Goal: Task Accomplishment & Management: Use online tool/utility

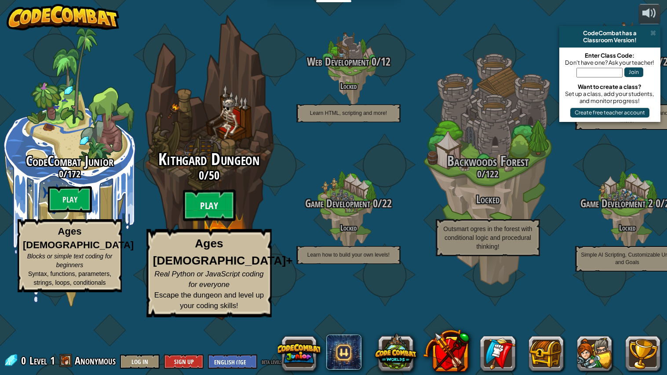
click at [201, 221] on btn "Play" at bounding box center [209, 206] width 53 height 32
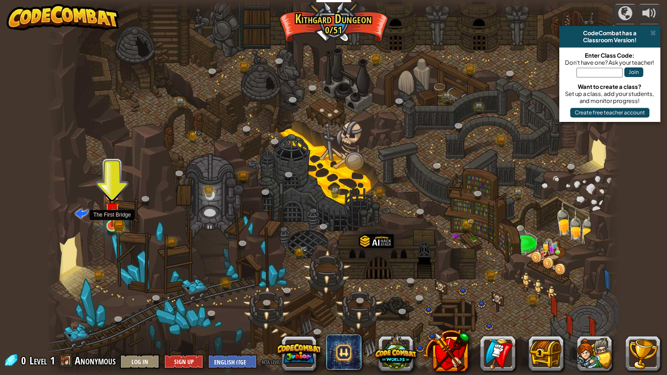
click at [109, 219] on img at bounding box center [112, 209] width 15 height 33
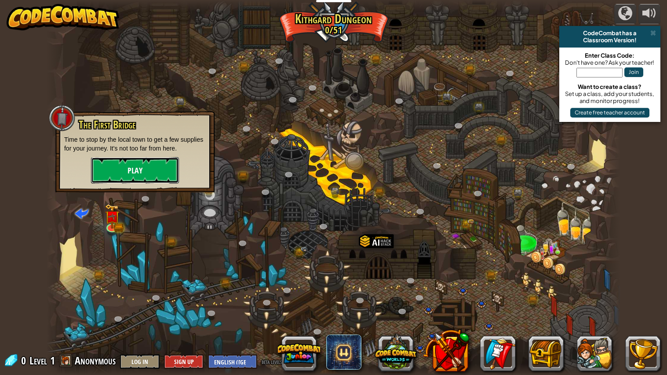
click at [141, 168] on button "Play" at bounding box center [135, 170] width 88 height 26
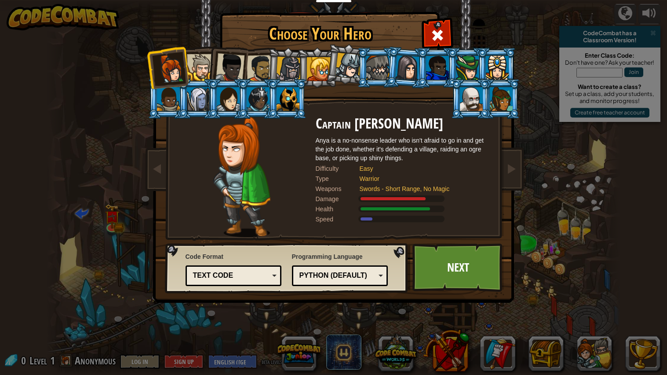
click at [503, 96] on div at bounding box center [501, 99] width 23 height 24
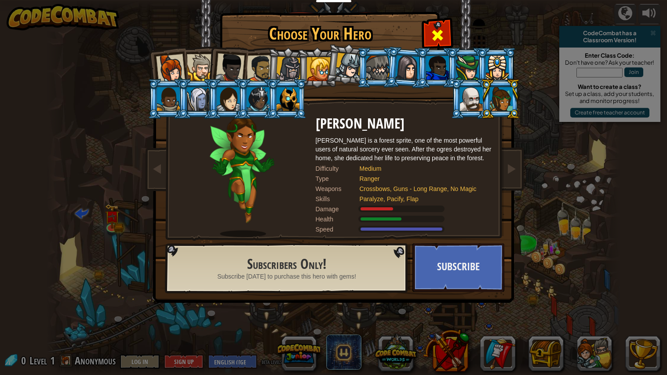
click at [441, 38] on span at bounding box center [438, 35] width 14 height 14
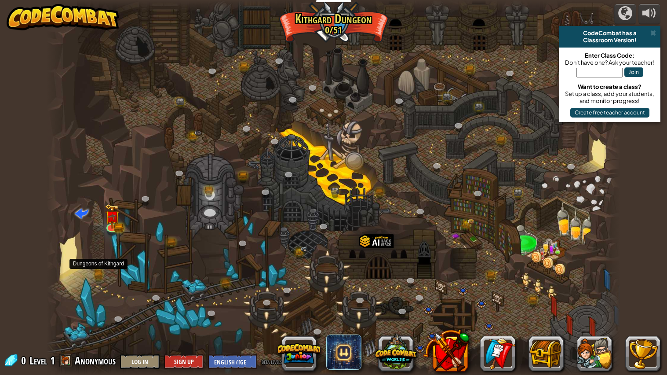
click at [106, 280] on div at bounding box center [334, 187] width 574 height 375
click at [98, 272] on link at bounding box center [100, 277] width 18 height 18
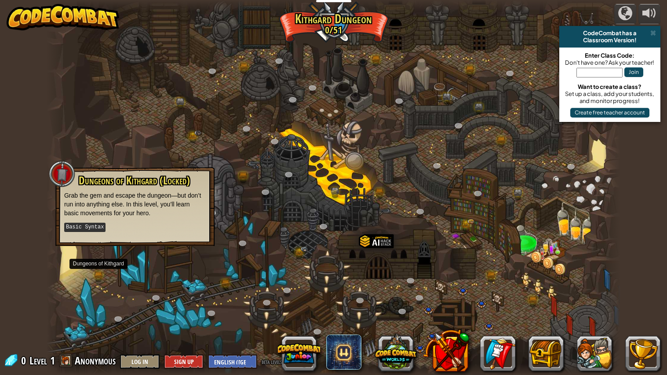
click at [81, 230] on kbd "Basic Syntax" at bounding box center [84, 227] width 41 height 9
click at [247, 312] on div at bounding box center [334, 187] width 574 height 375
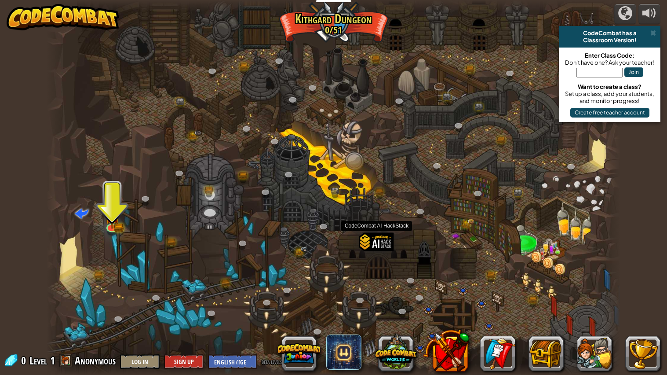
click at [381, 245] on div at bounding box center [376, 255] width 35 height 45
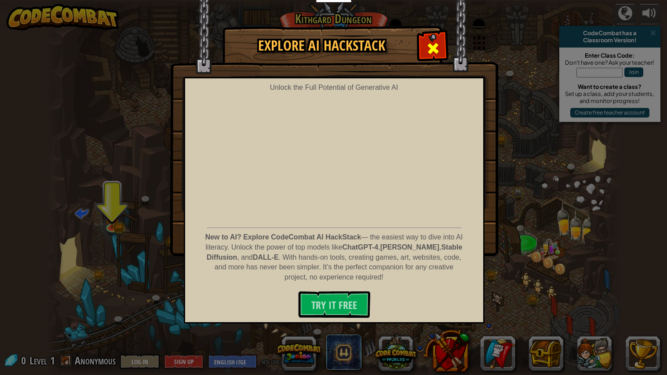
click at [436, 41] on span at bounding box center [433, 48] width 14 height 14
